Goal: Information Seeking & Learning: Learn about a topic

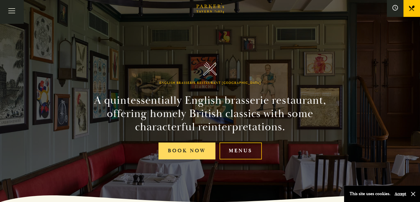
click at [191, 150] on link "Book Now" at bounding box center [187, 150] width 57 height 17
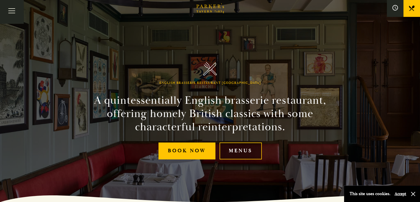
click at [241, 148] on link "Menus" at bounding box center [241, 150] width 42 height 17
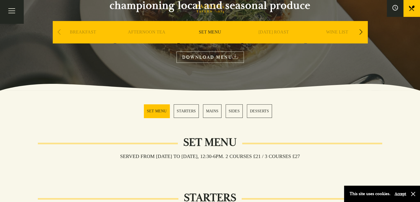
scroll to position [83, 0]
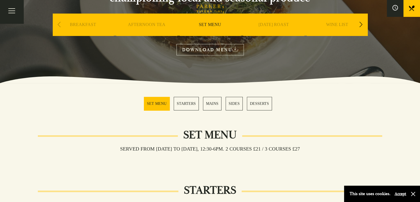
click at [208, 105] on link "MAINS" at bounding box center [212, 104] width 19 height 14
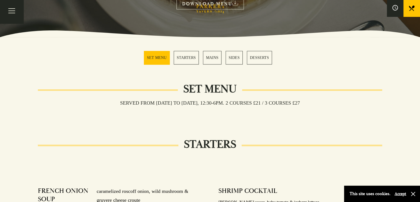
scroll to position [54, 0]
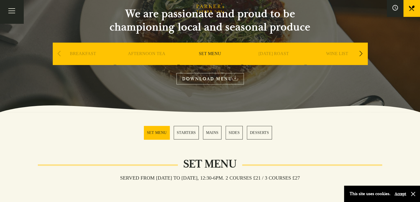
click at [362, 52] on div "Next slide" at bounding box center [360, 54] width 7 height 12
click at [339, 52] on link "A LA CARTE" at bounding box center [337, 62] width 26 height 22
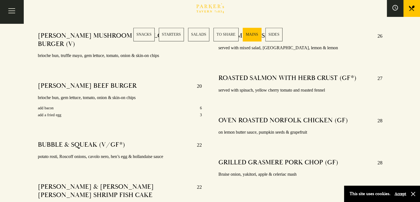
scroll to position [939, 0]
